Goal: Task Accomplishment & Management: Use online tool/utility

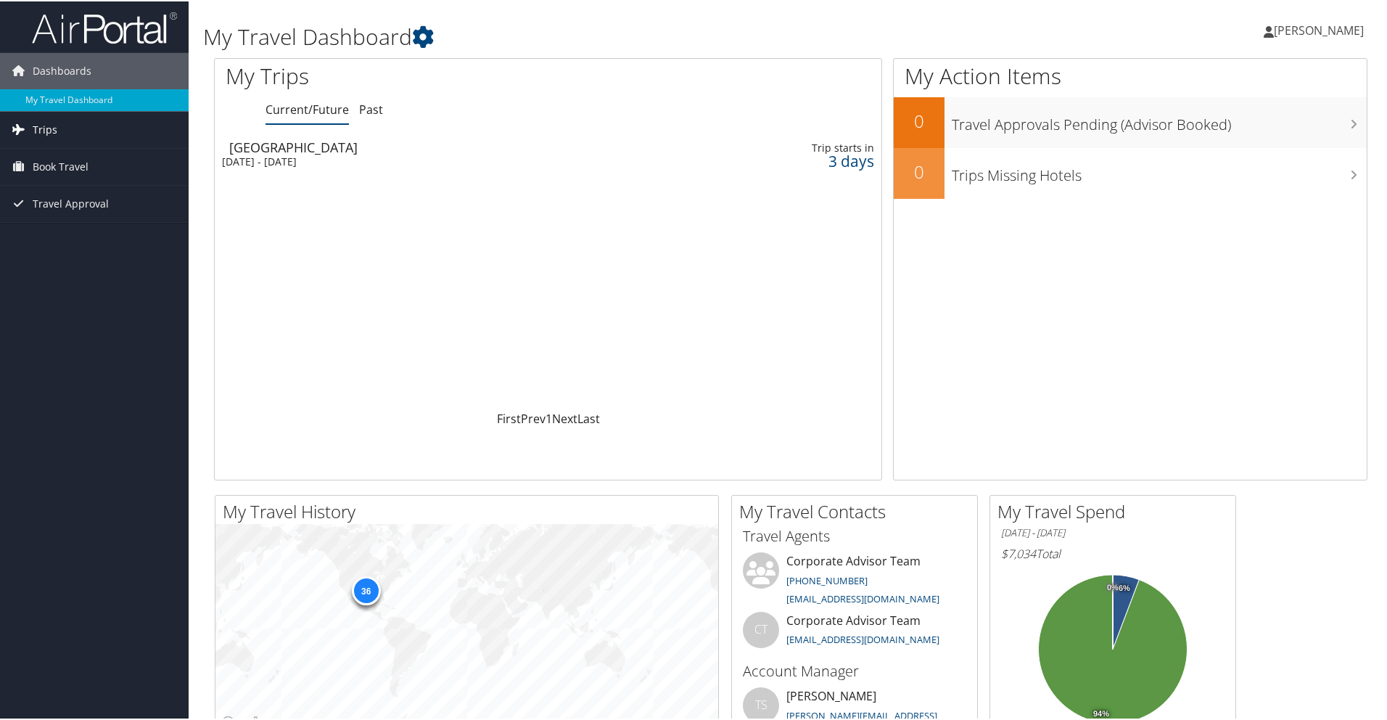
click at [45, 126] on span "Trips" at bounding box center [45, 128] width 25 height 36
click at [274, 148] on div "Atlanta" at bounding box center [435, 145] width 412 height 13
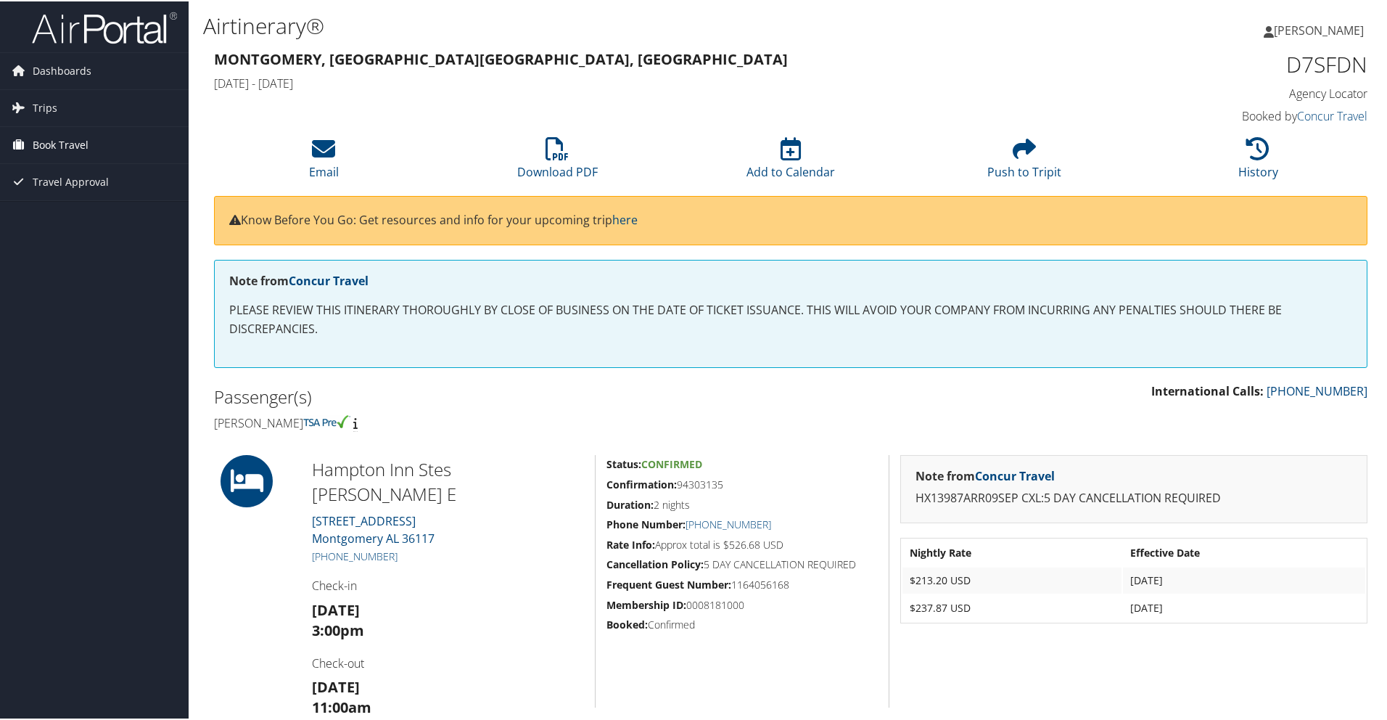
click at [60, 142] on span "Book Travel" at bounding box center [61, 144] width 56 height 36
click at [99, 211] on link "Book/Manage Online Trips" at bounding box center [94, 216] width 189 height 22
